Goal: Find specific page/section: Find specific page/section

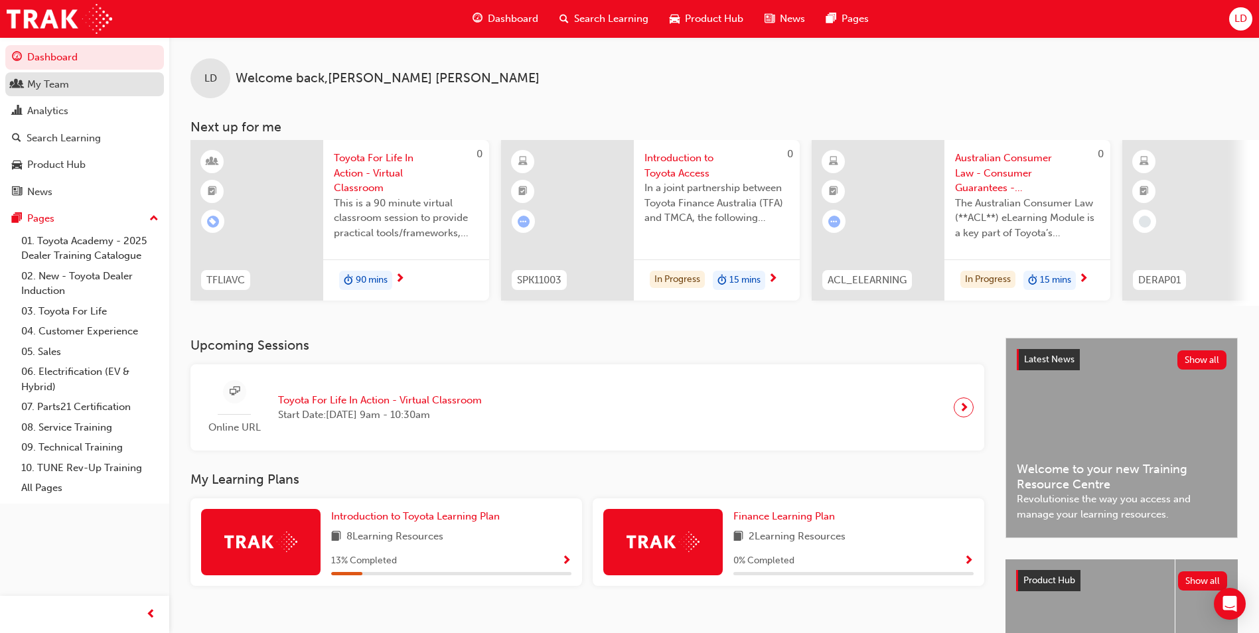
click at [70, 90] on div "My Team" at bounding box center [84, 84] width 145 height 17
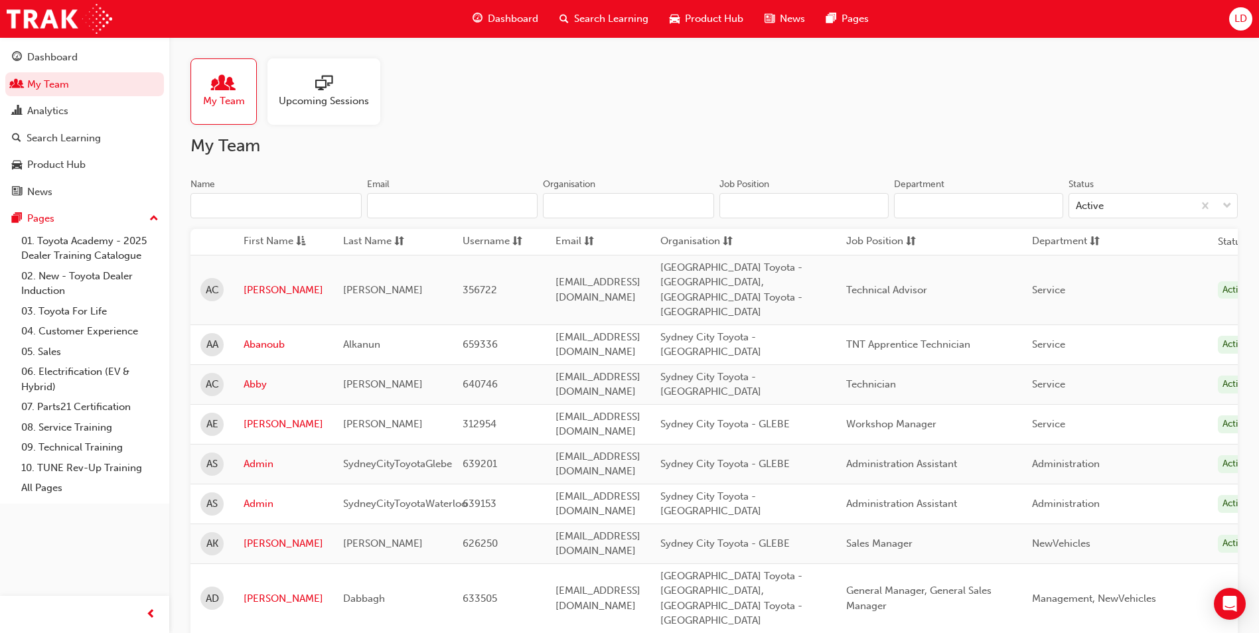
click at [324, 204] on input "Name" at bounding box center [275, 205] width 171 height 25
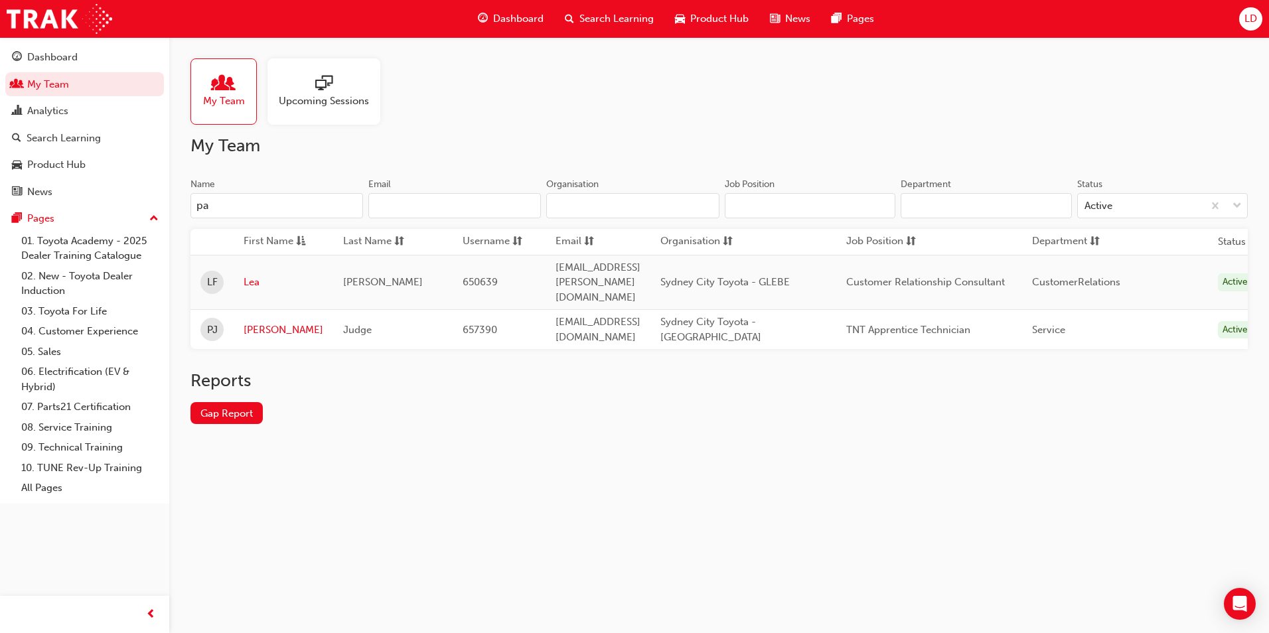
type input "p"
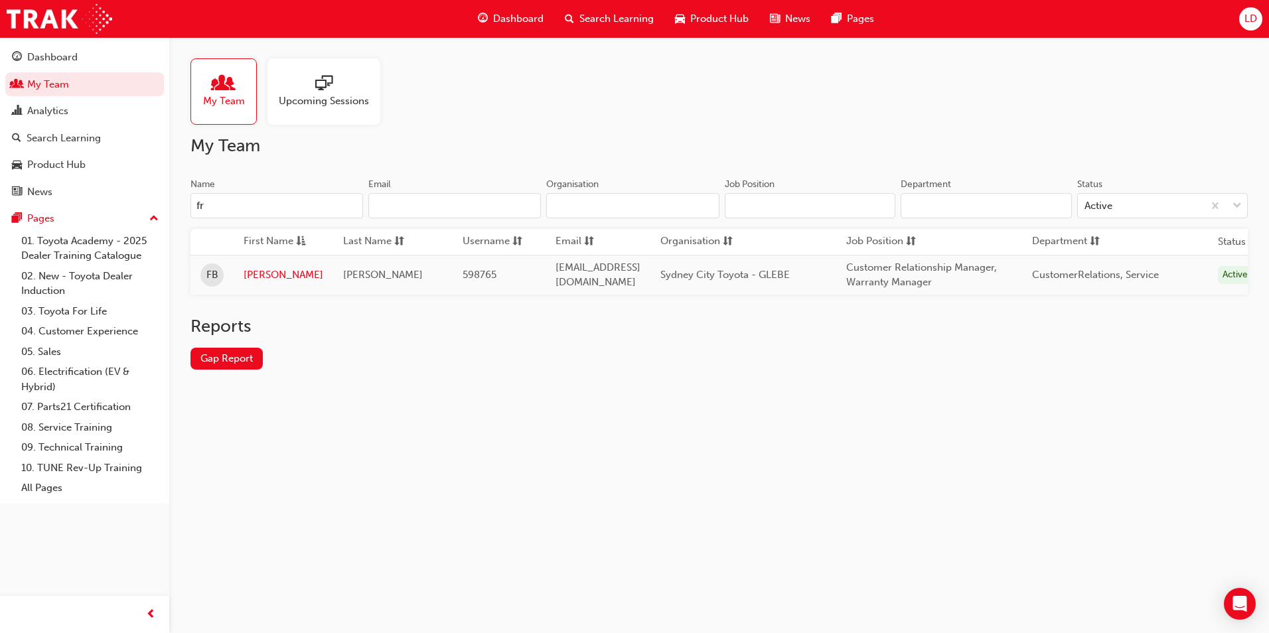
type input "f"
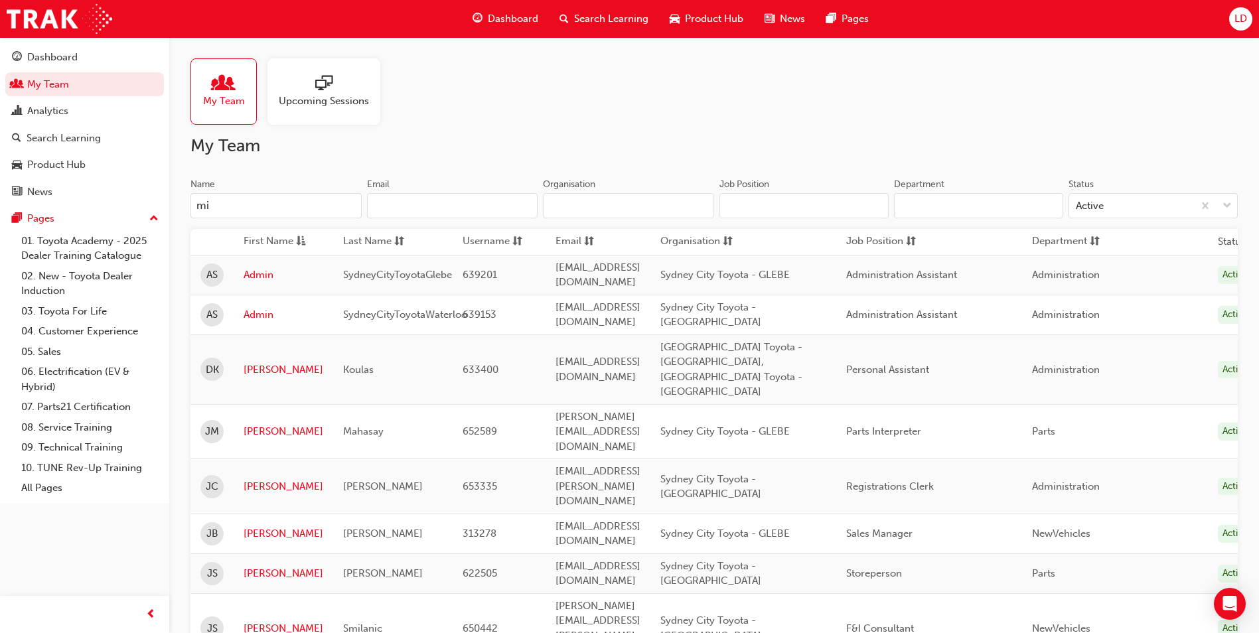
type input "m"
